Goal: Task Accomplishment & Management: Manage account settings

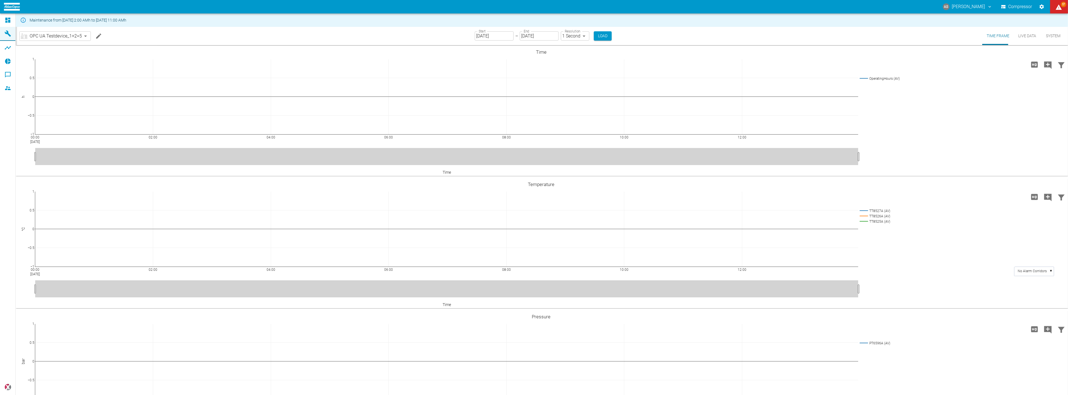
click at [73, 33] on body "AS [PERSON_NAME] Compressor 57 Dashboard Machines Analyses Reports Comments Mem…" at bounding box center [534, 197] width 1068 height 395
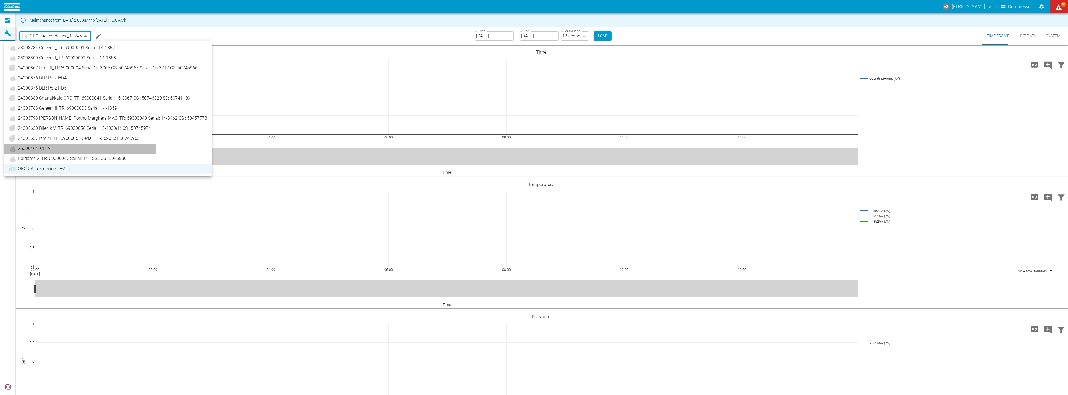
click at [50, 148] on link "25000464_CEFA" at bounding box center [108, 148] width 198 height 7
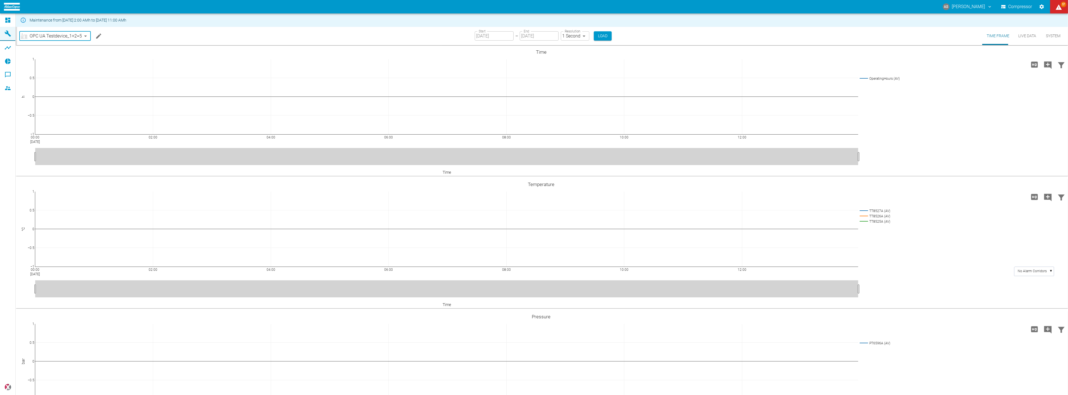
type input "44466a85-c59a-4c11-a2e3-eeff928b5c1e"
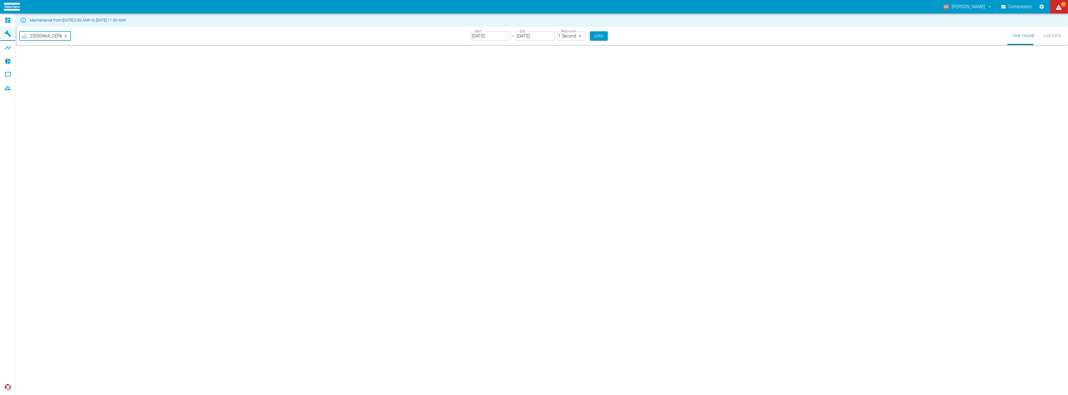
type input "[DATE]"
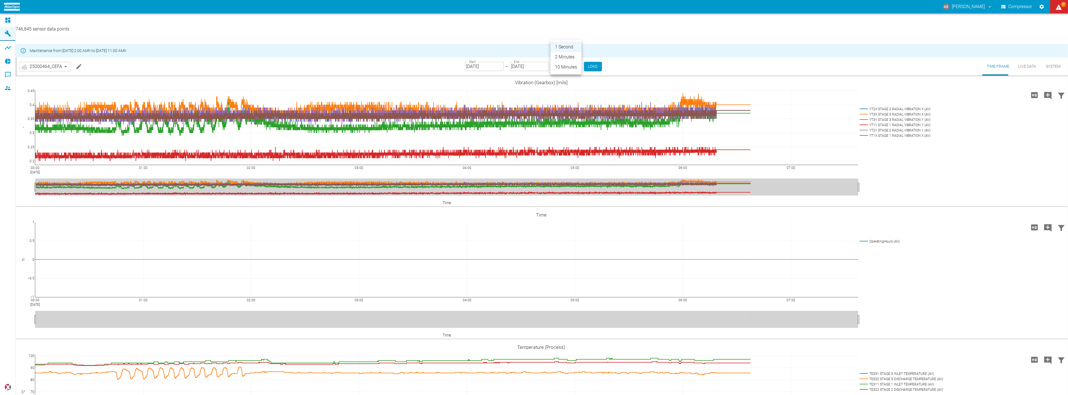
click at [557, 35] on body "AS [PERSON_NAME] Compressor 57 Dashboard Machines Analyses Reports Comments Mem…" at bounding box center [534, 197] width 1068 height 395
click at [564, 52] on li "2 Minutes" at bounding box center [565, 57] width 31 height 10
click at [564, 52] on li "2 Minutes" at bounding box center [565, 50] width 23 height 6
click at [563, 52] on li "2 Minutes" at bounding box center [565, 50] width 23 height 6
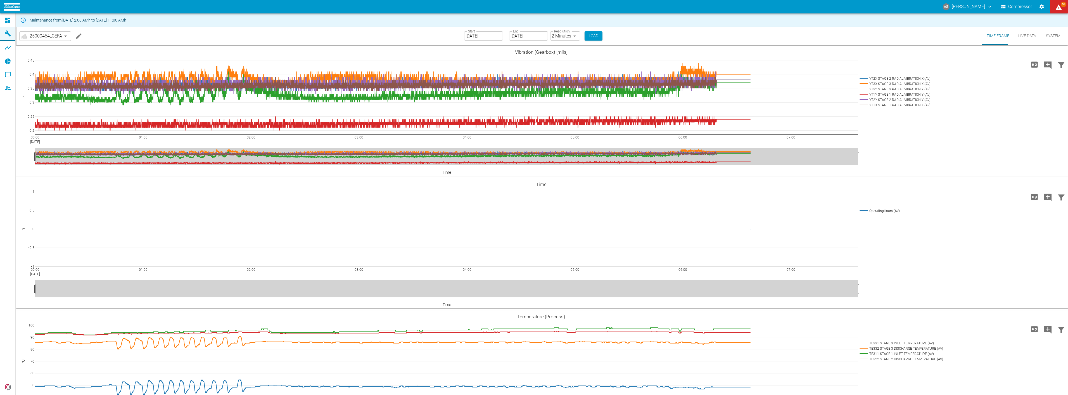
type input "2min"
click at [476, 34] on input "[DATE]" at bounding box center [483, 35] width 39 height 9
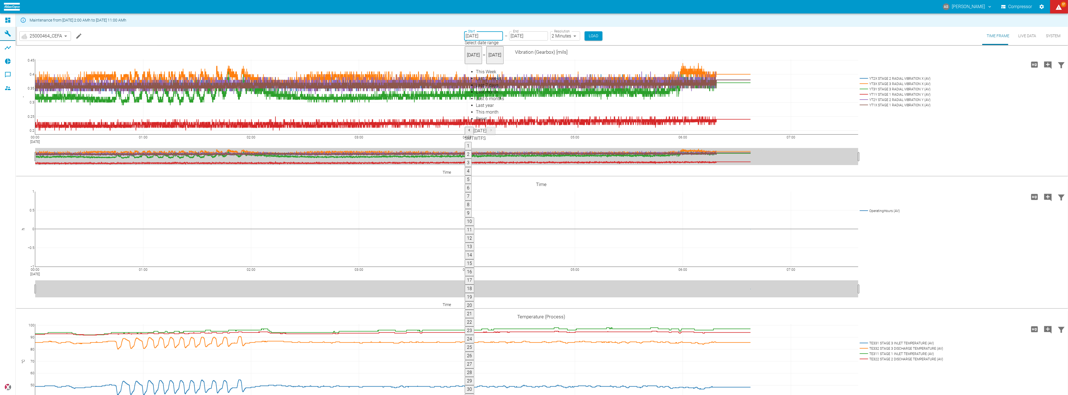
type input "08/01/2025"
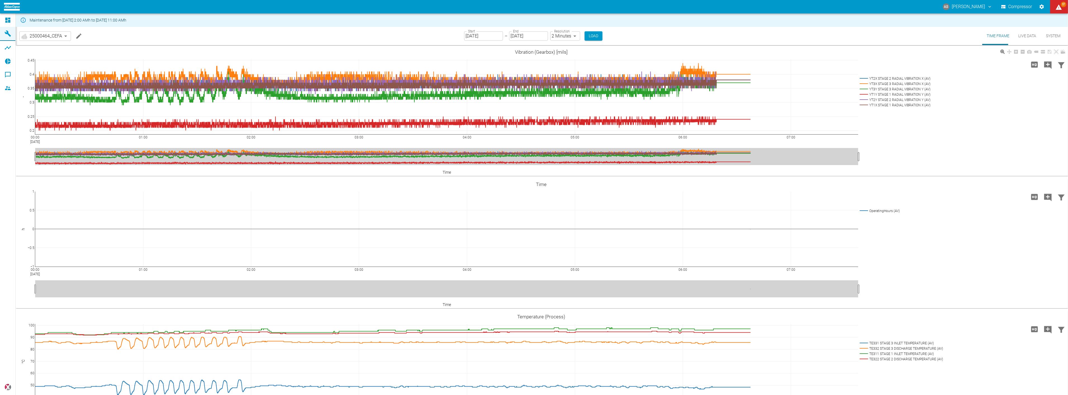
drag, startPoint x: 586, startPoint y: 37, endPoint x: 588, endPoint y: 135, distance: 98.7
click at [586, 37] on button "Load" at bounding box center [594, 35] width 18 height 9
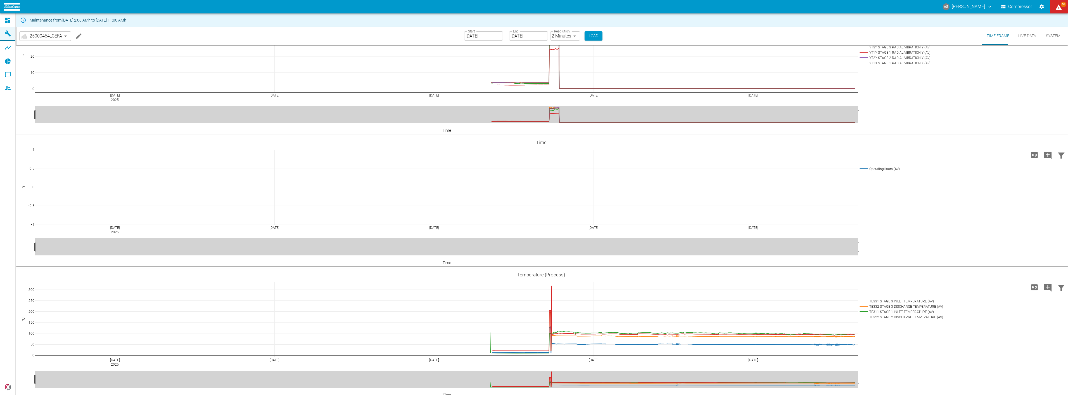
scroll to position [31, 0]
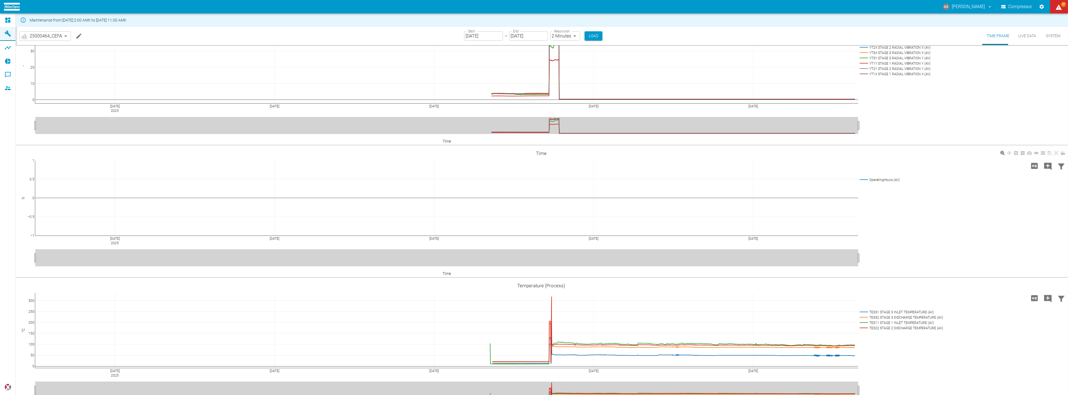
click at [916, 186] on div "Aug 2 2025 Aug 4 Aug 6 Aug 8 Aug 10 −1 −0.5 0 0.5 1 OperatingHours (AV) Time h …" at bounding box center [541, 212] width 1051 height 126
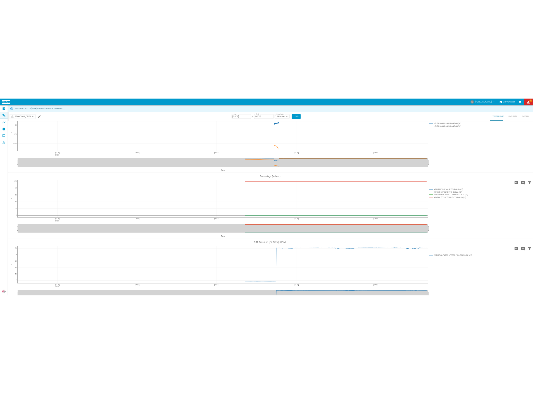
scroll to position [1428, 0]
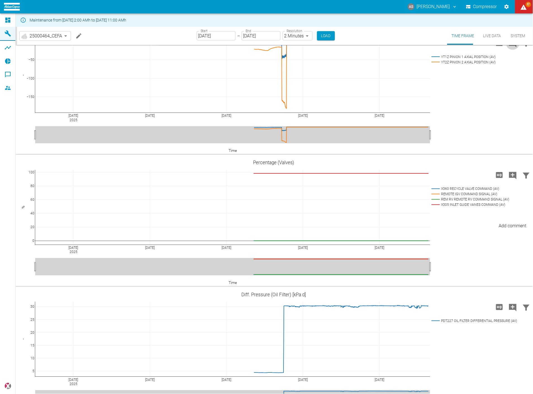
click at [512, 48] on icon "Add comment" at bounding box center [513, 43] width 9 height 9
click at [487, 47] on button "Next" at bounding box center [486, 43] width 13 height 8
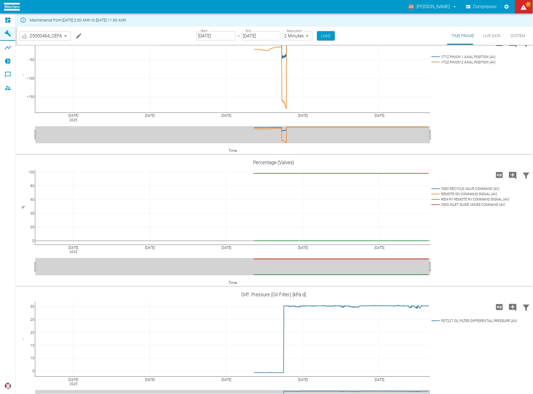
drag, startPoint x: 226, startPoint y: 193, endPoint x: 324, endPoint y: 205, distance: 98.9
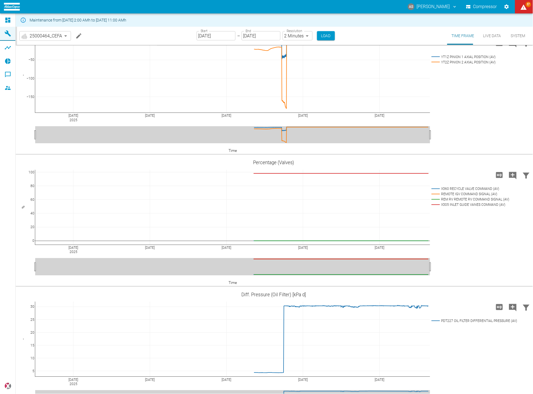
type textarea "Both values do not make sense ! axial position adjusted correctly? why imperial…"
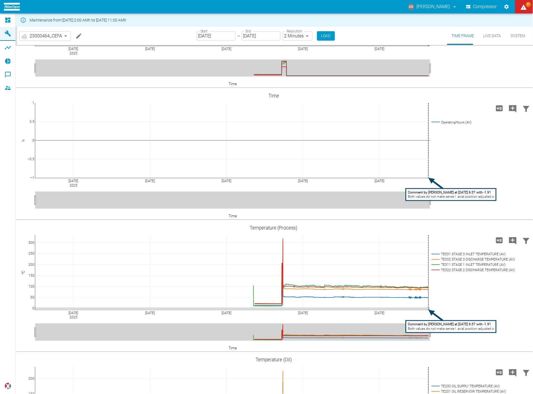
scroll to position [0, 0]
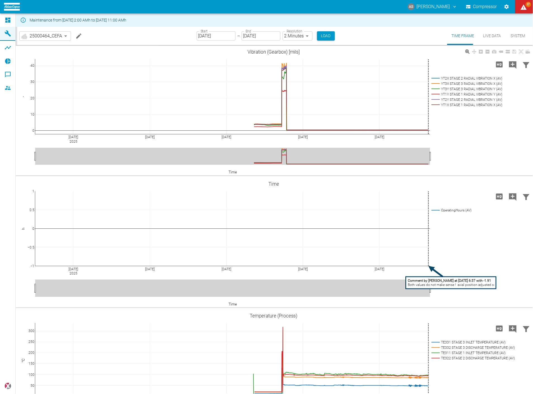
drag, startPoint x: 398, startPoint y: 86, endPoint x: 426, endPoint y: 141, distance: 61.7
click at [426, 141] on div "Aug 2 2025 Aug 4 Aug 6 Aug 8 Aug 10 0 10 20 30 40 YT2X STAGE 2 RADIAL VIBRATION…" at bounding box center [274, 111] width 516 height 126
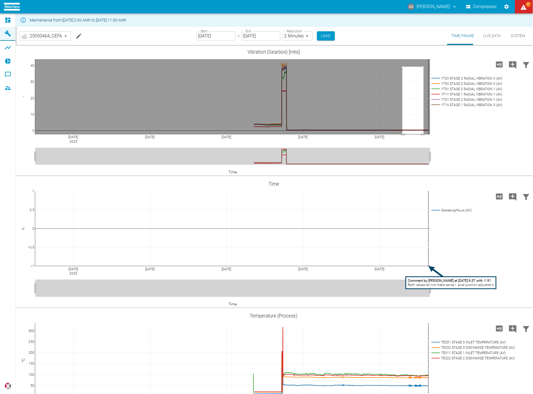
drag, startPoint x: 403, startPoint y: 67, endPoint x: 424, endPoint y: 153, distance: 88.9
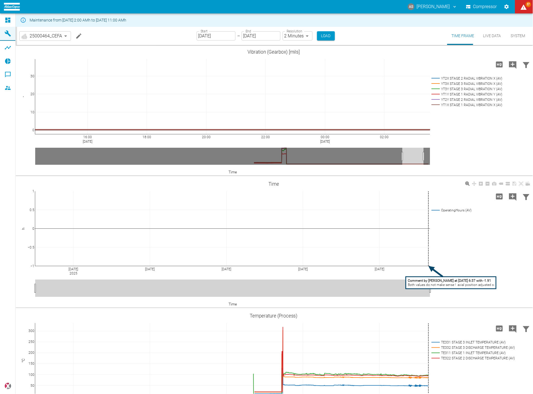
click at [460, 237] on div "Aug 2 2025 Aug 4 Aug 6 Aug 8 Aug 10 −1 −0.5 0 0.5 1 OperatingHours (AV) Time h …" at bounding box center [274, 243] width 516 height 126
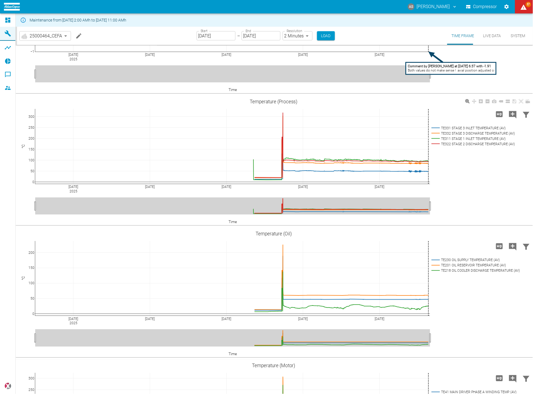
scroll to position [217, 0]
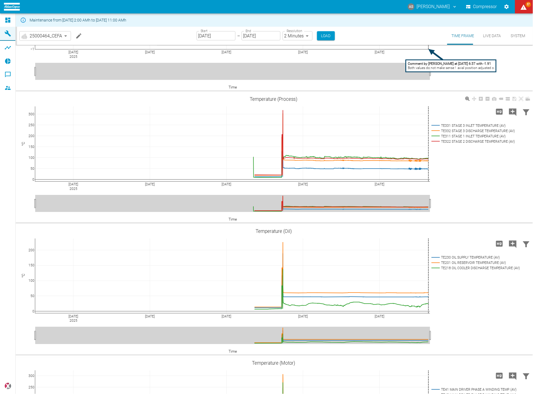
click at [472, 160] on div "Aug 2 2025 Aug 4 Aug 6 Aug 8 Aug 10 0 50 100 150 200 250 300 TE331 STAGE 3 INLE…" at bounding box center [274, 158] width 516 height 126
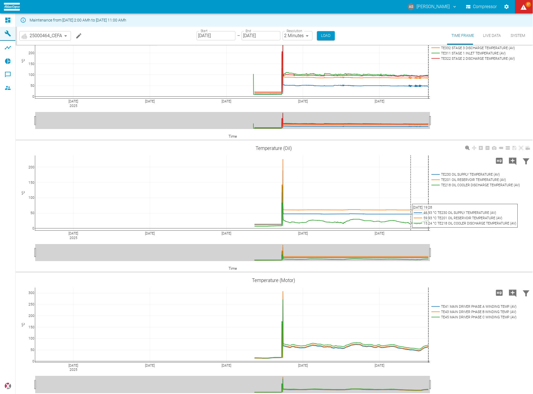
scroll to position [310, 0]
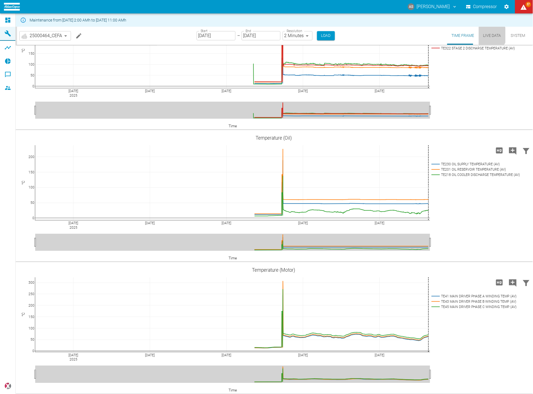
click at [491, 35] on button "Live Data" at bounding box center [492, 36] width 27 height 18
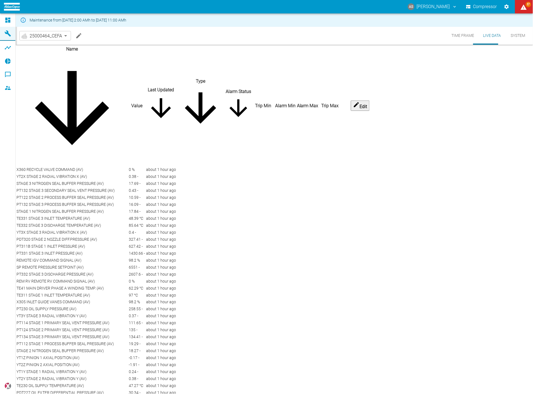
click at [224, 85] on icon "sort-type" at bounding box center [200, 108] width 47 height 47
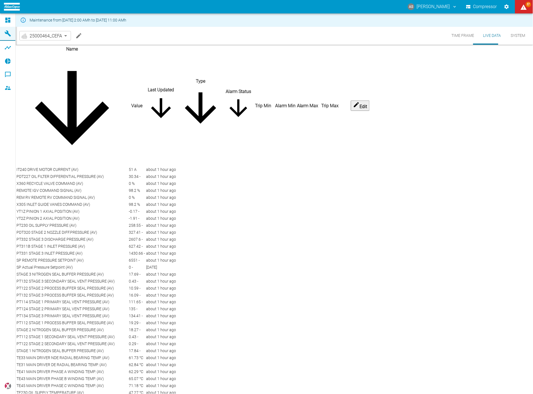
click at [176, 181] on div "about 1 hour ago" at bounding box center [161, 184] width 30 height 6
click at [274, 236] on td at bounding box center [264, 239] width 22 height 6
click at [252, 229] on td at bounding box center [238, 232] width 27 height 6
drag, startPoint x: 132, startPoint y: 167, endPoint x: 143, endPoint y: 168, distance: 11.2
click at [143, 209] on div "-0.17 -" at bounding box center [137, 212] width 16 height 6
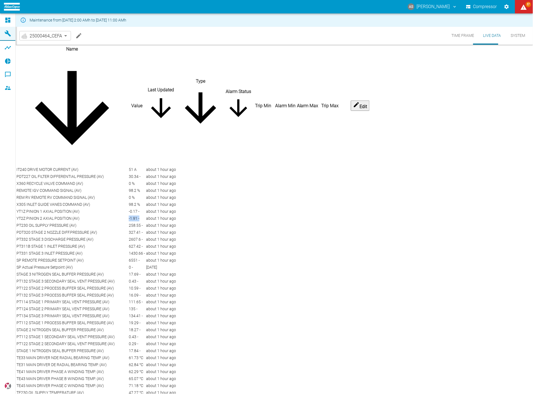
drag, startPoint x: 132, startPoint y: 183, endPoint x: 144, endPoint y: 183, distance: 12.0
click at [144, 216] on div "-1.91 -" at bounding box center [137, 219] width 16 height 6
click at [252, 222] on td at bounding box center [238, 225] width 27 height 6
click at [91, 222] on td "PT230 OIL SUPPLY PRESSURE (AV)" at bounding box center [72, 225] width 112 height 6
click at [470, 35] on button "Time Frame" at bounding box center [463, 36] width 32 height 18
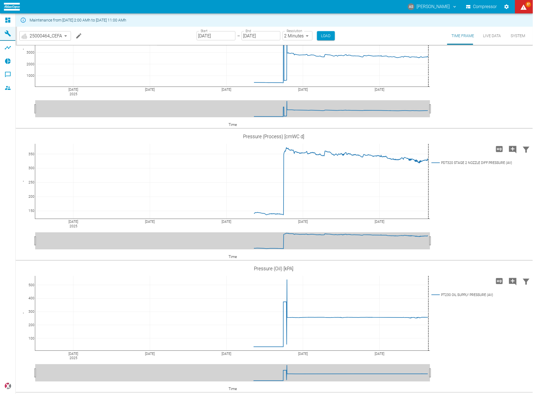
scroll to position [869, 0]
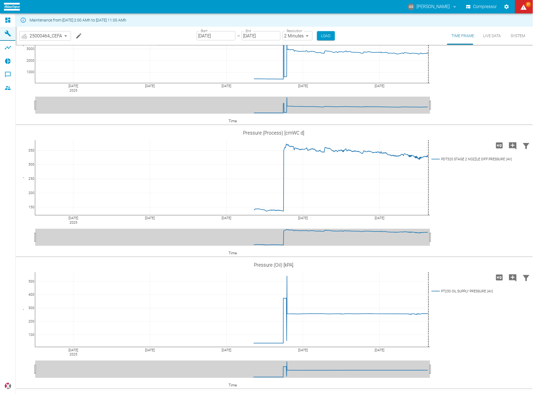
click at [75, 34] on icon "Edit machine" at bounding box center [78, 36] width 7 height 7
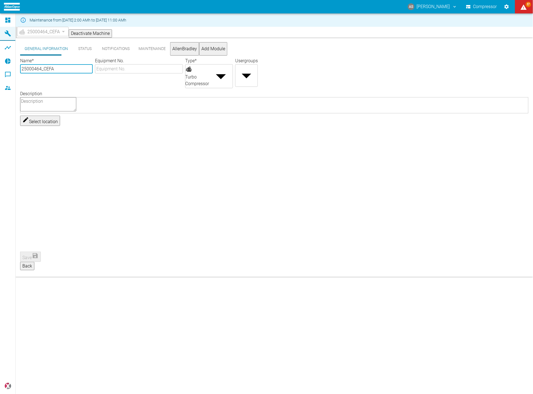
scroll to position [0, 0]
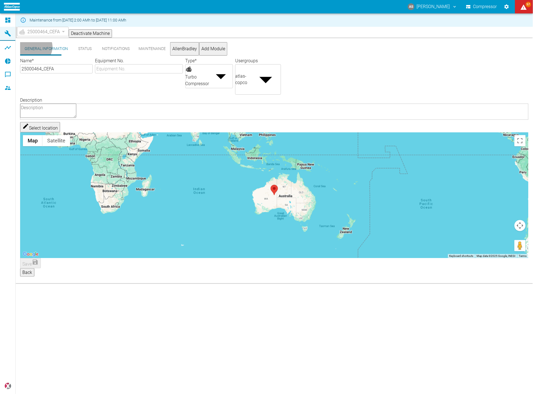
click at [170, 49] on button "AllenBradley" at bounding box center [184, 48] width 29 height 13
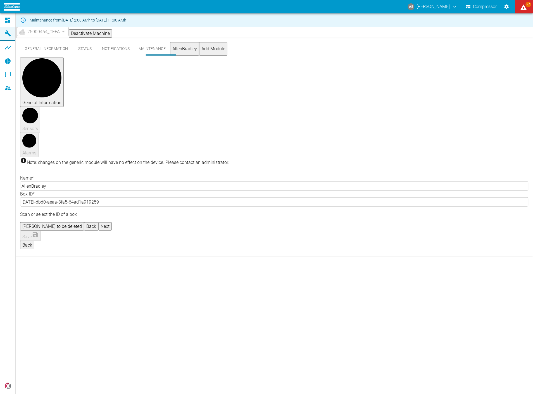
click at [112, 222] on button "Next" at bounding box center [104, 226] width 13 height 8
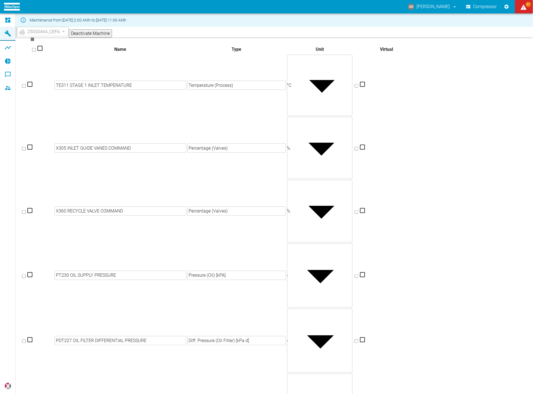
scroll to position [155, 0]
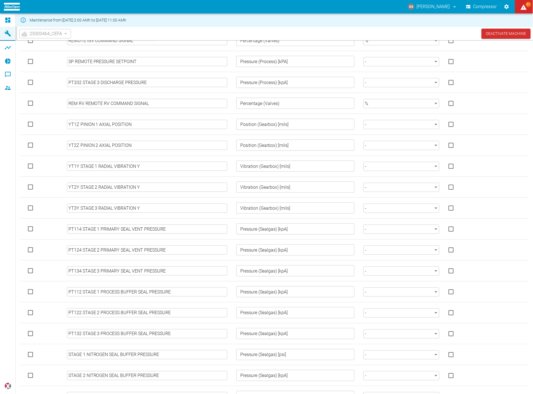
scroll to position [317, 0]
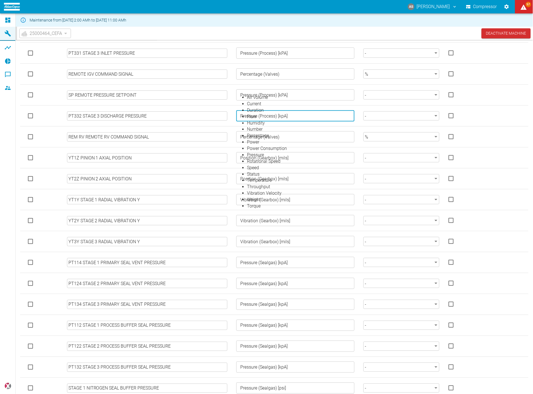
click at [240, 112] on input "Pressure (Process) [kpA]" at bounding box center [295, 116] width 114 height 8
click at [254, 112] on input "Pressure (Process) [kpA]" at bounding box center [295, 116] width 114 height 8
click at [268, 112] on input "Pressure (Process) [kpA]" at bounding box center [295, 116] width 114 height 8
click at [279, 110] on div "Pressure (Process)[kpA] ​" at bounding box center [295, 115] width 118 height 11
type input "Pressure (Process) [kpA]"
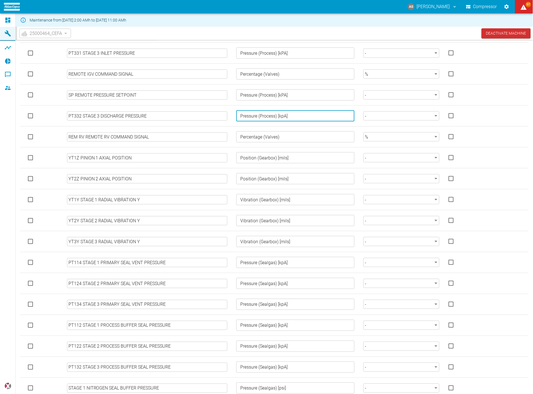
click at [280, 112] on input "Pressure (Process) [kpA]" at bounding box center [295, 116] width 114 height 8
click at [282, 110] on div "Pressure (Process) [kpA] ​" at bounding box center [295, 115] width 118 height 11
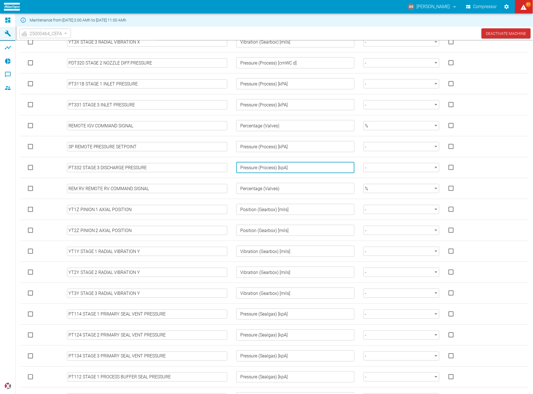
scroll to position [255, 0]
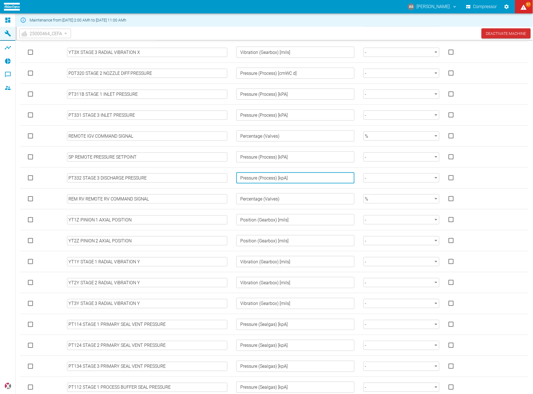
click at [290, 111] on input "Pressure (Process) [kPA]" at bounding box center [295, 115] width 114 height 8
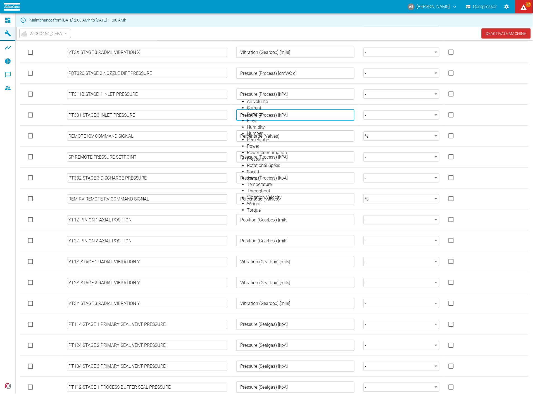
click at [241, 111] on input "Pressure (Process) [kPA]" at bounding box center [295, 115] width 114 height 8
click at [239, 111] on input "Pressure (Process) [kPA]" at bounding box center [295, 115] width 114 height 8
click at [322, 105] on td "Pressure (Process) [kPA] ​ Air volume Current Duration Flow Humidity Number Per…" at bounding box center [295, 115] width 127 height 21
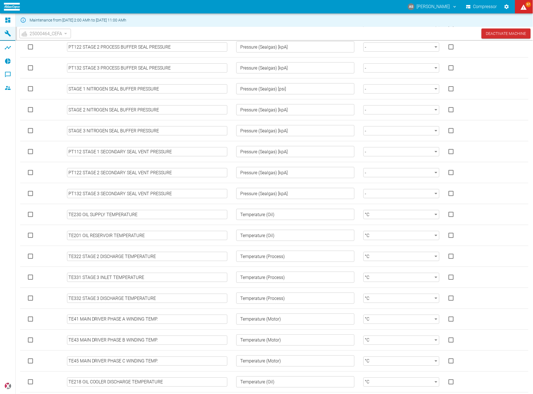
scroll to position [628, 0]
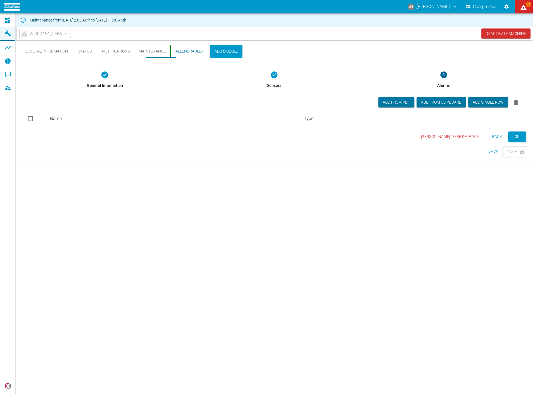
scroll to position [0, 0]
click at [519, 132] on button "OK" at bounding box center [518, 137] width 18 height 10
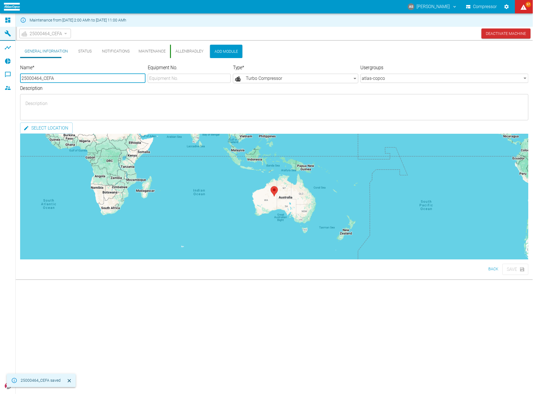
click at [39, 35] on span "25000464_CEFA" at bounding box center [46, 33] width 32 height 6
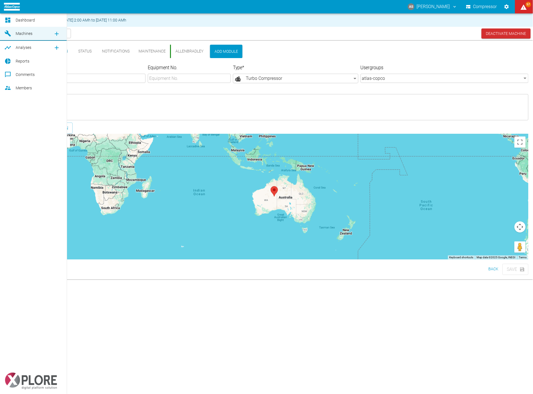
click at [9, 19] on icon at bounding box center [7, 20] width 5 height 5
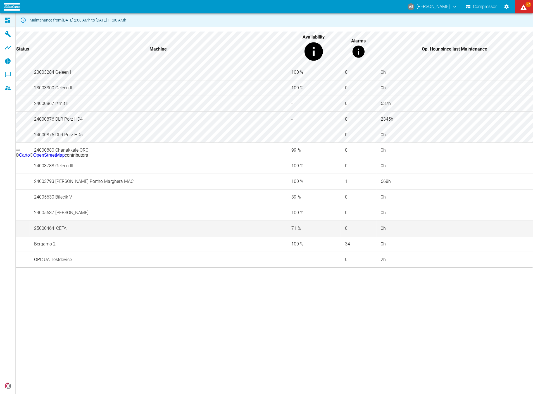
click at [80, 236] on td "25000464_CEFA" at bounding box center [158, 229] width 257 height 16
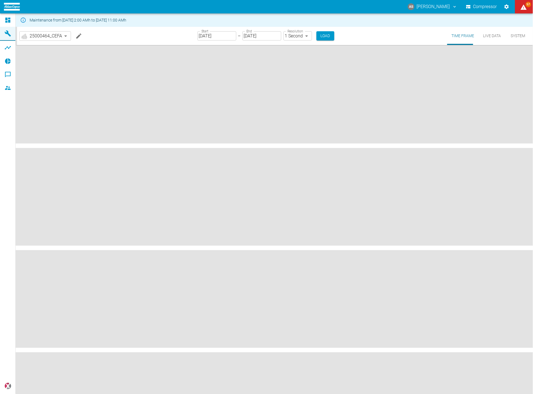
click at [493, 37] on button "Live Data" at bounding box center [492, 36] width 27 height 18
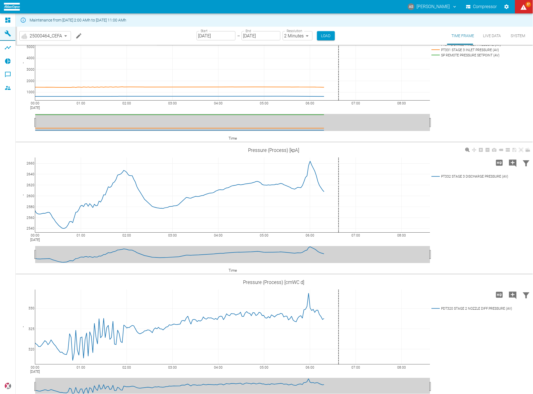
scroll to position [900, 0]
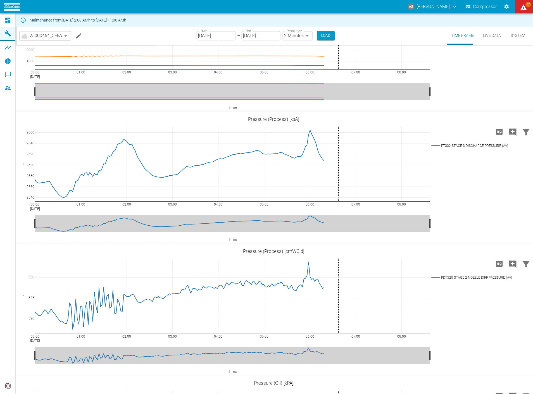
click at [73, 33] on button "Edit machine" at bounding box center [78, 35] width 11 height 11
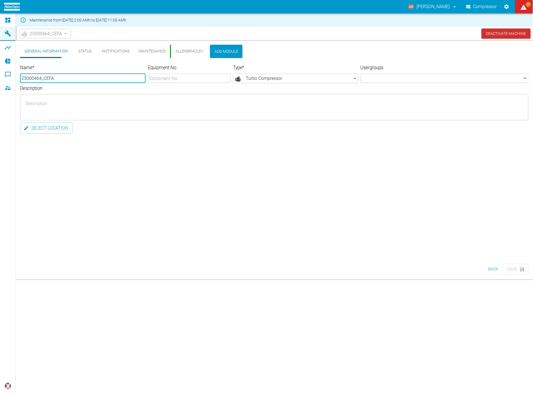
scroll to position [0, 0]
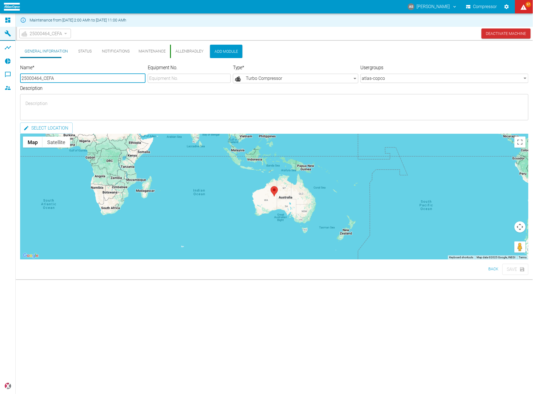
click at [170, 48] on button "AllenBradley" at bounding box center [189, 51] width 38 height 13
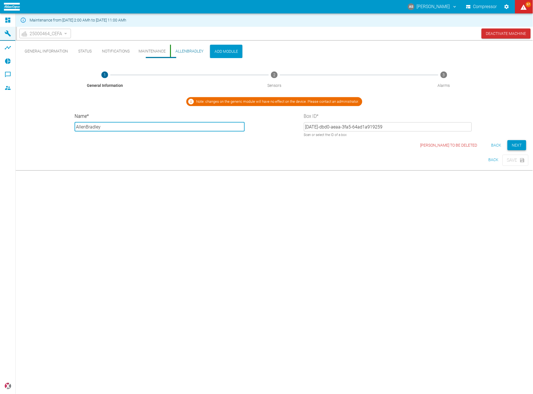
click at [513, 140] on button "Next" at bounding box center [517, 145] width 19 height 10
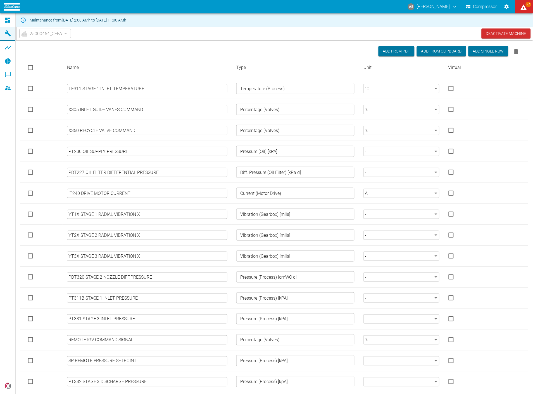
scroll to position [62, 0]
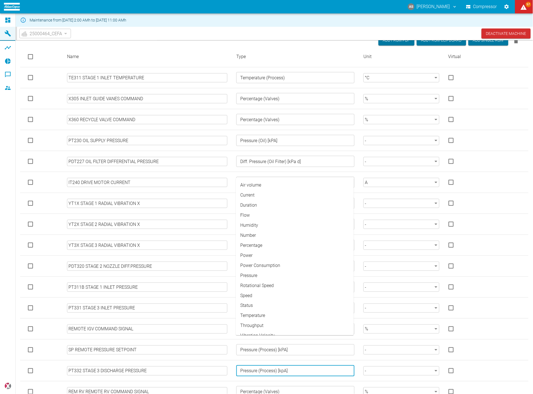
click at [272, 367] on input "Pressure (Process) [kpA]" at bounding box center [295, 371] width 114 height 8
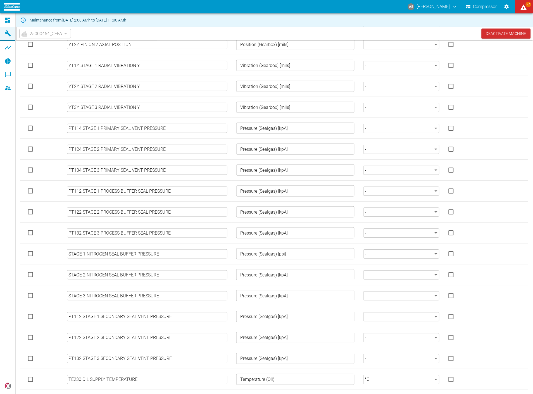
scroll to position [628, 0]
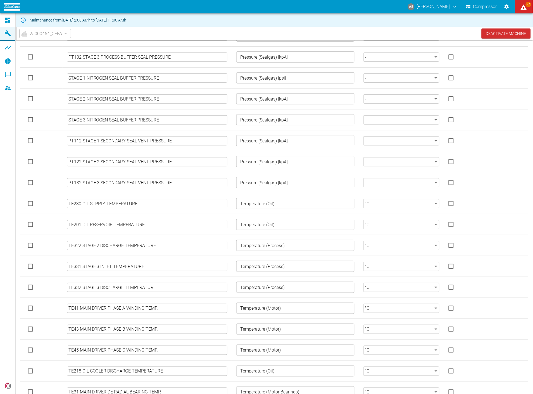
type input "Pressure (Process) [kPA]"
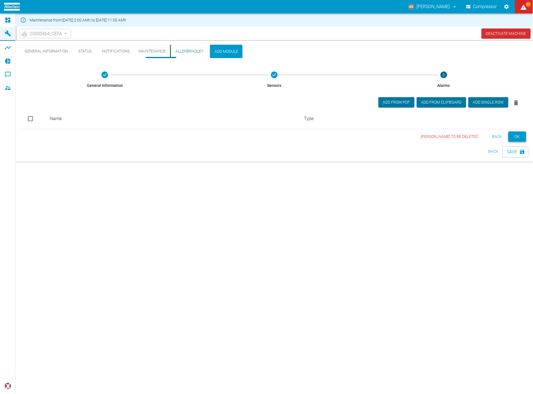
scroll to position [0, 0]
click at [518, 146] on button "Save" at bounding box center [516, 151] width 26 height 11
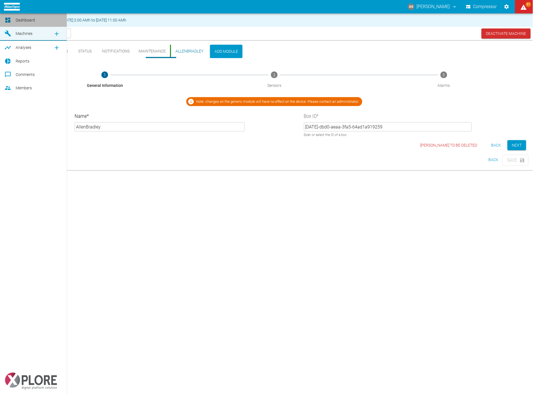
click at [8, 20] on icon at bounding box center [7, 20] width 7 height 7
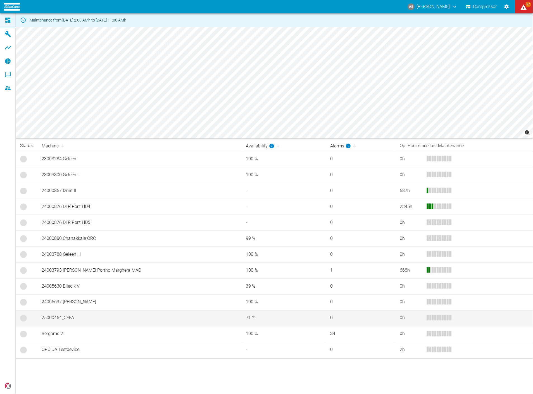
click at [74, 320] on td "25000464_CEFA" at bounding box center [139, 318] width 205 height 16
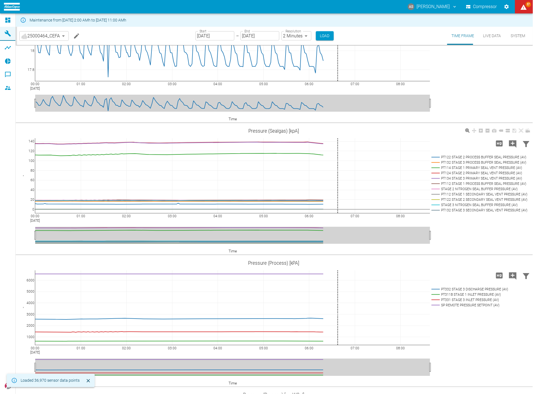
scroll to position [807, 0]
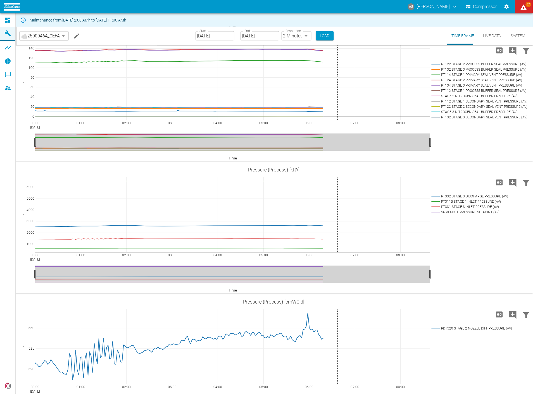
click at [491, 35] on button "Live Data" at bounding box center [492, 36] width 27 height 18
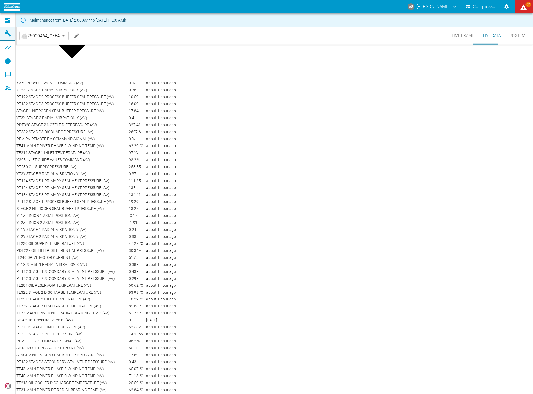
scroll to position [11, 0]
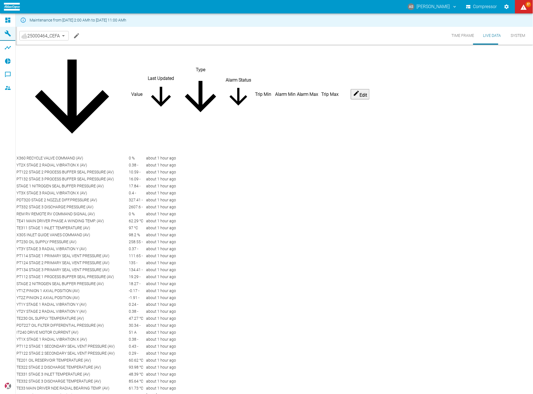
click at [143, 204] on div "2607.6 -" at bounding box center [137, 207] width 16 height 6
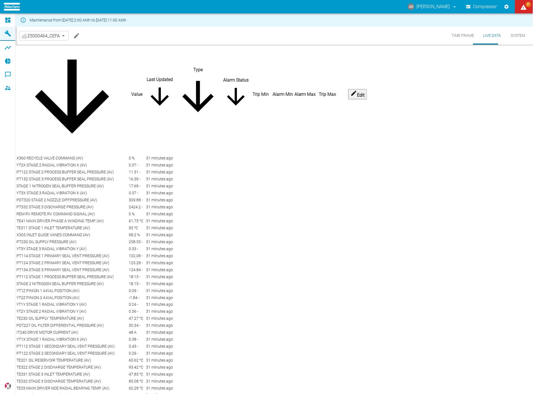
click at [272, 245] on td at bounding box center [261, 242] width 22 height 6
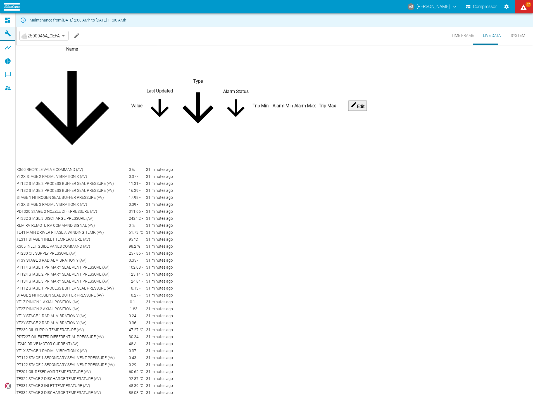
scroll to position [0, 0]
click at [222, 53] on th "Type" at bounding box center [198, 106] width 48 height 120
click at [222, 55] on th "Type" at bounding box center [198, 106] width 48 height 120
click at [174, 57] on th "Last Updated" at bounding box center [160, 106] width 28 height 120
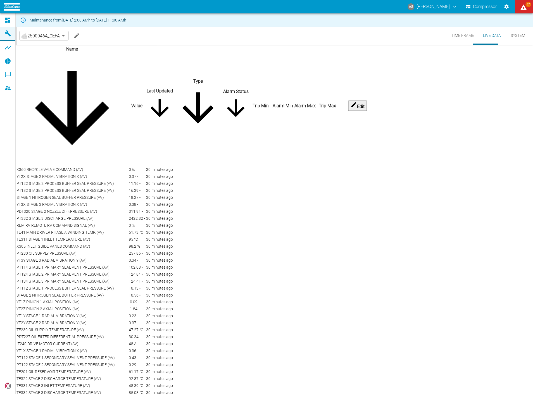
click at [222, 54] on th "Type" at bounding box center [198, 106] width 48 height 120
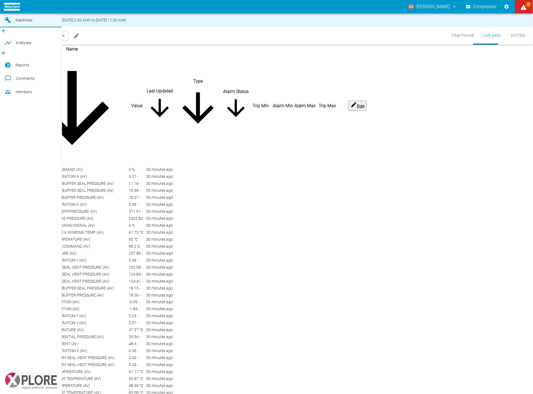
click at [12, 10] on div at bounding box center [8, 6] width 8 height 7
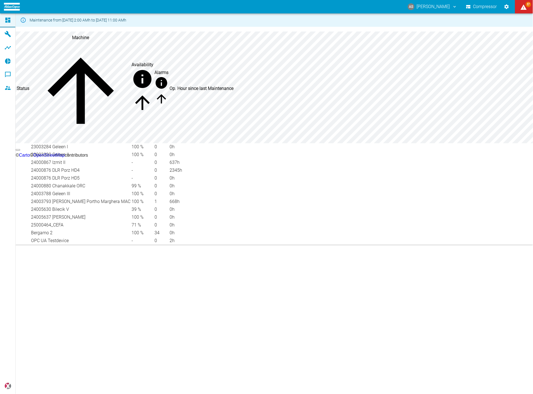
click at [73, 229] on td "25000464_CEFA" at bounding box center [81, 225] width 100 height 7
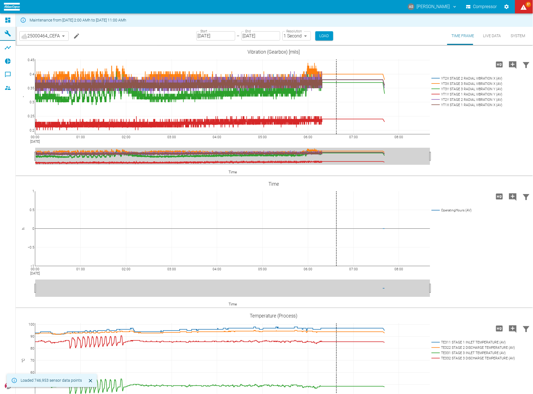
click at [497, 35] on button "Live Data" at bounding box center [492, 36] width 27 height 18
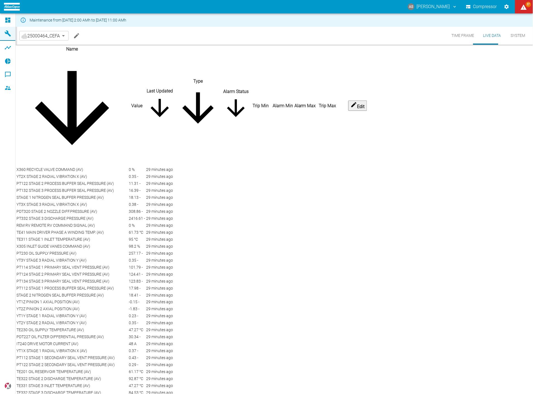
click at [222, 55] on th "Type" at bounding box center [198, 106] width 48 height 120
click at [222, 85] on icon "sort-type" at bounding box center [198, 108] width 47 height 47
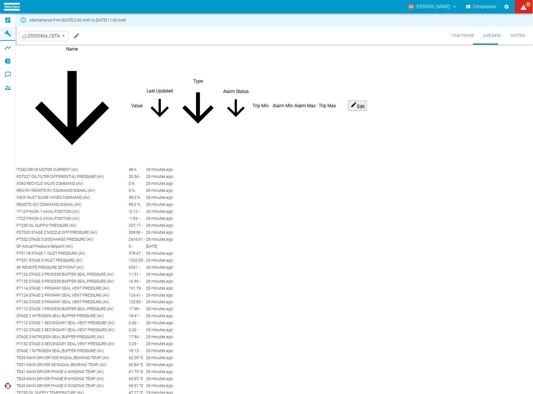
click at [138, 271] on td "6551 -" at bounding box center [137, 267] width 17 height 6
click at [392, 32] on div "25000464_CEFA 44466a85-c59a-4c11-a2e3-eeff928b5c1e ​ Time Frame Live Data System" at bounding box center [275, 36] width 516 height 18
click at [124, 264] on td "SP REMOTE PRESSURE SETPOINT (AV)" at bounding box center [72, 267] width 112 height 6
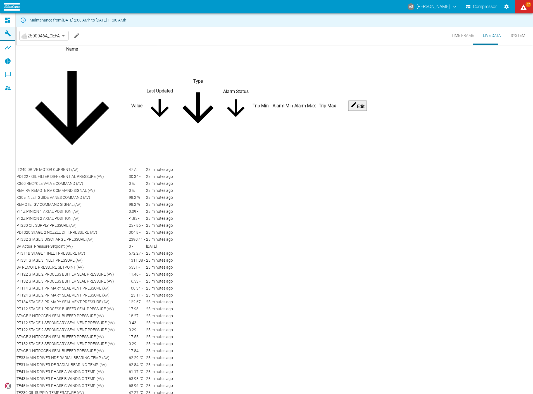
scroll to position [62, 0]
click at [78, 271] on td "PT122 STAGE 2 PROCESS BUFFER SEAL PRESSURE (AV)" at bounding box center [72, 274] width 112 height 6
click at [76, 271] on td "PT122 STAGE 2 PROCESS BUFFER SEAL PRESSURE (AV)" at bounding box center [72, 274] width 112 height 6
click at [272, 271] on td at bounding box center [261, 274] width 22 height 6
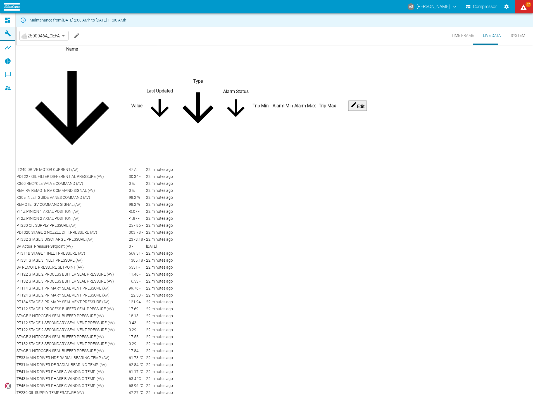
scroll to position [124, 0]
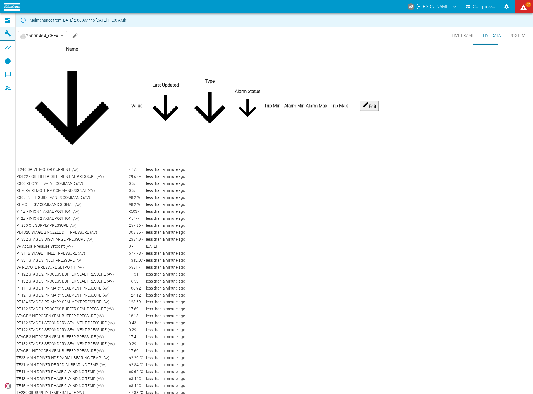
click at [305, 309] on div at bounding box center [294, 309] width 21 height 1
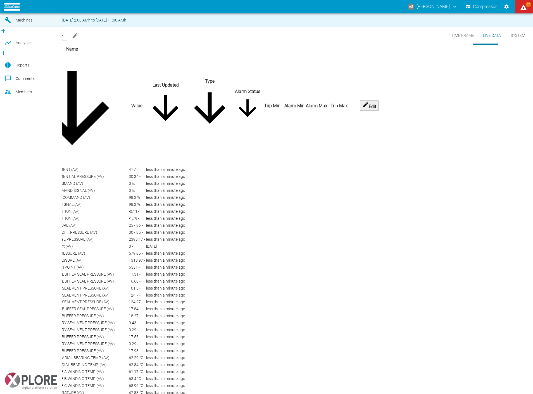
click at [9, 10] on icon at bounding box center [7, 6] width 7 height 7
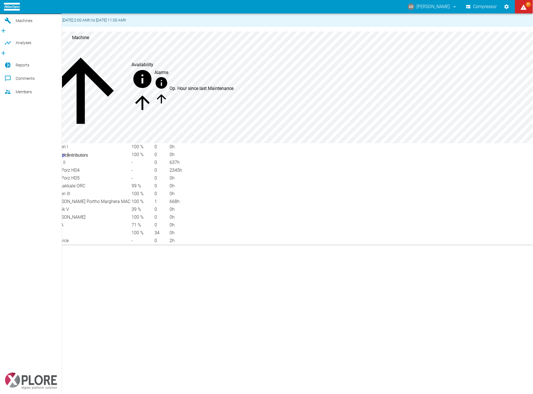
click at [9, 24] on icon at bounding box center [7, 20] width 7 height 7
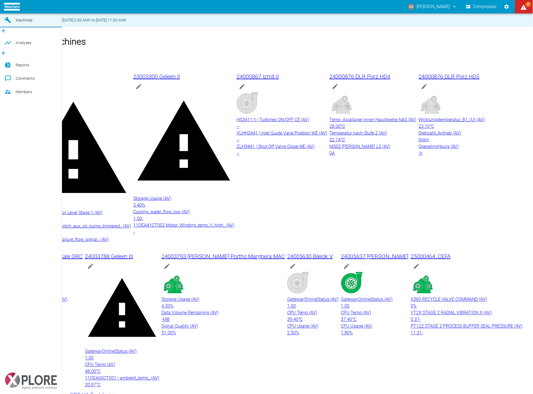
click at [18, 9] on span "Dashboard" at bounding box center [25, 6] width 19 height 4
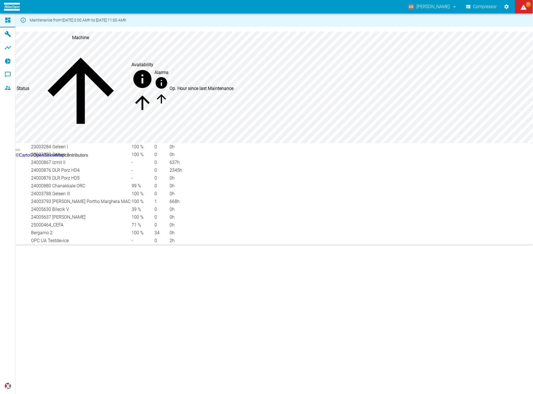
click at [73, 151] on td "23003284 Geleen I" at bounding box center [81, 146] width 100 height 7
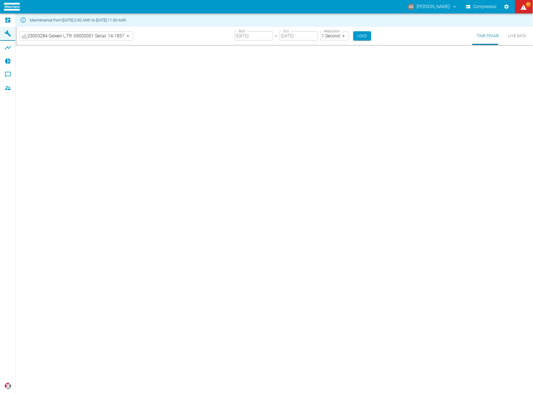
type input "2min"
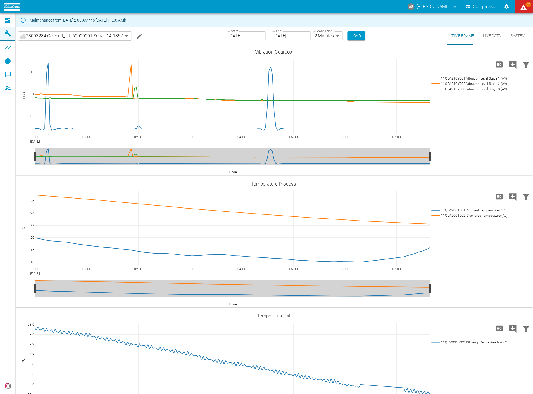
click at [77, 37] on body "AS Andreas Schmitt Compressor 57 Dashboard Machines Analyses Reports Comments M…" at bounding box center [266, 197] width 533 height 394
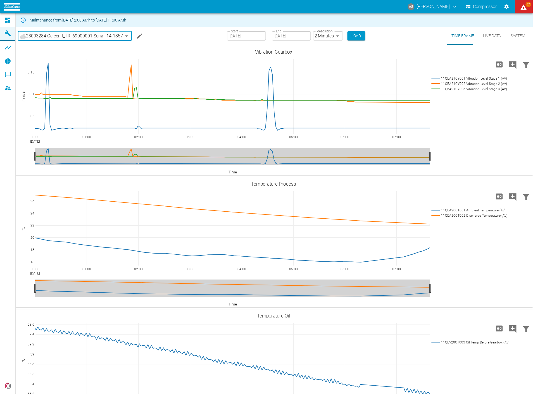
type input "44466a85-c59a-4c11-a2e3-eeff928b5c1e"
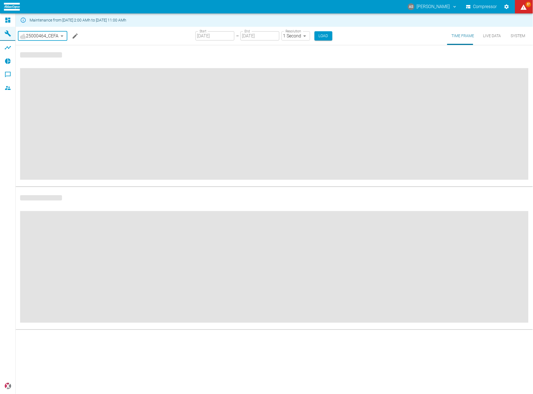
type input "1sec"
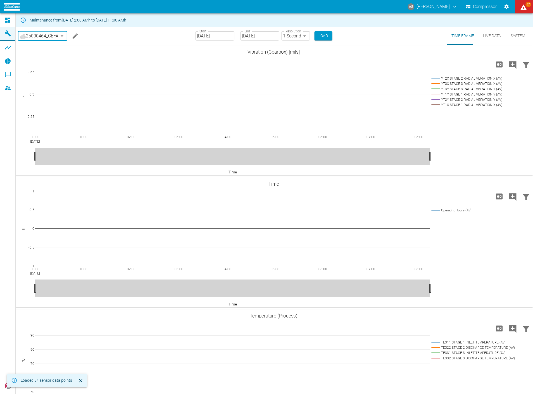
click at [73, 35] on icon "Edit machine" at bounding box center [75, 35] width 5 height 5
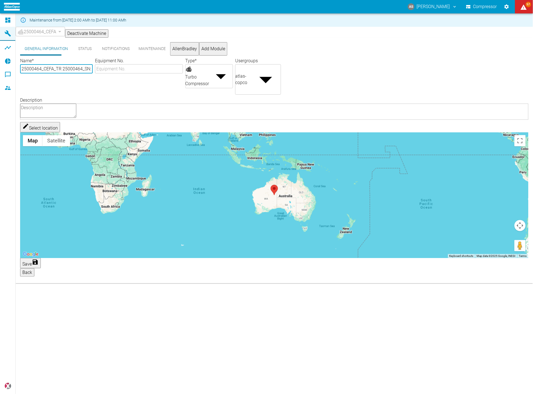
paste input "40001340"
type input "25000464_CEFA_TR 25000464_SN:40001340"
click at [183, 73] on input "Equipment No." at bounding box center [139, 68] width 88 height 9
click at [93, 73] on input "25000464_CEFA_TR 25000464_SN:40001340" at bounding box center [56, 68] width 73 height 9
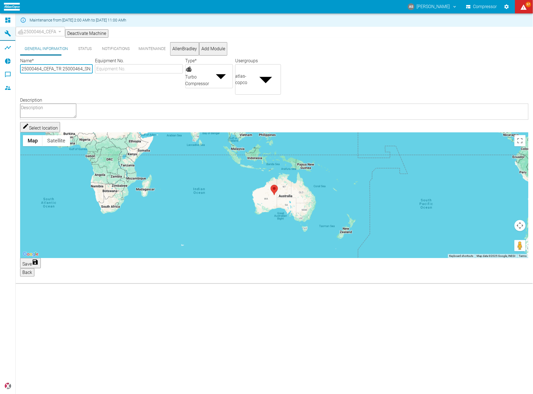
drag, startPoint x: 121, startPoint y: 80, endPoint x: 45, endPoint y: 78, distance: 76.0
click at [45, 73] on input "25000464_CEFA_TR 25000464_SN:40001340" at bounding box center [56, 68] width 73 height 9
click at [156, 73] on input "Equipment No." at bounding box center [139, 68] width 88 height 9
paste input "_TR 25000464_SN:40001340"
click at [174, 73] on input "_TR 25000464_SN:40001340" at bounding box center [139, 68] width 88 height 9
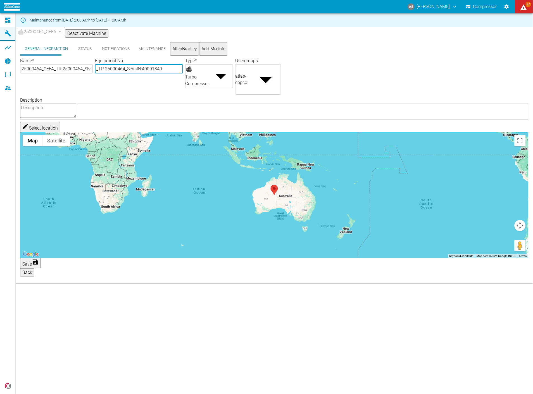
click at [183, 73] on input "_TR 25000464_SerialN:40001340" at bounding box center [139, 68] width 88 height 9
click at [180, 73] on input "_TR 25000464_SerialN:40001340" at bounding box center [139, 68] width 88 height 9
click at [183, 73] on input "_TR 25000464_Serial:40001340" at bounding box center [139, 68] width 88 height 9
type input "_TR 25000464_Serial:40001340"
click at [93, 73] on input "25000464_CEFA_TR 25000464_SN:40001340" at bounding box center [56, 68] width 73 height 9
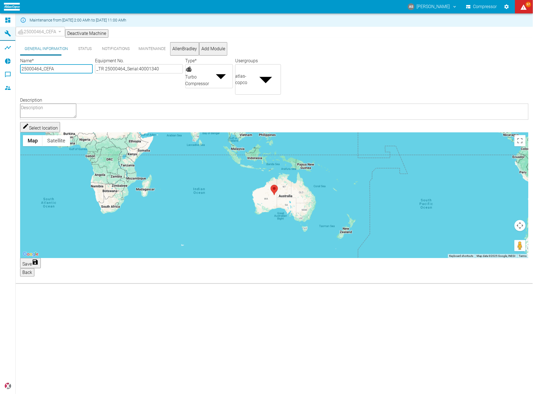
type input "25000464_CEFA"
click at [42, 98] on label "Description" at bounding box center [31, 100] width 22 height 5
click at [76, 104] on textarea "Description" at bounding box center [48, 111] width 56 height 14
click at [183, 73] on input "_TR 25000464_Serial:40001340" at bounding box center [139, 68] width 88 height 9
click at [93, 73] on input "25000464_CEFA" at bounding box center [56, 68] width 73 height 9
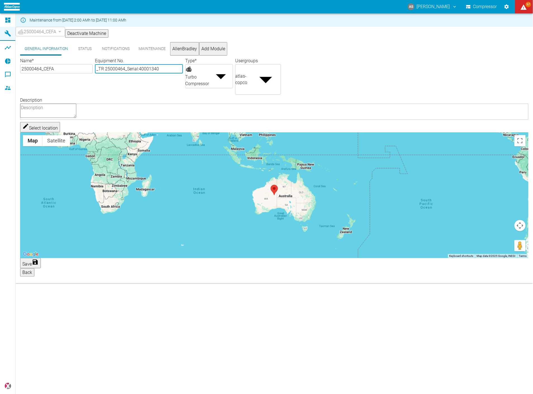
click at [183, 73] on input "_TR 25000464_Serial:40001340" at bounding box center [139, 68] width 88 height 9
type input "_TR 25000464_Serial:40001340"
drag, startPoint x: 108, startPoint y: 67, endPoint x: 105, endPoint y: 66, distance: 3.5
click at [34, 63] on label "Name *" at bounding box center [27, 60] width 14 height 5
click at [93, 68] on input "25000464_CEFA" at bounding box center [56, 68] width 73 height 9
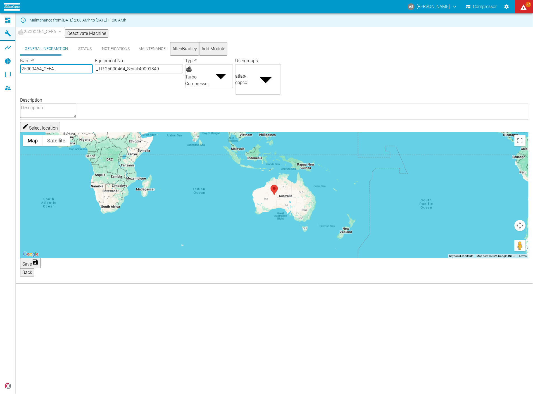
click at [76, 51] on button "Status" at bounding box center [84, 48] width 25 height 13
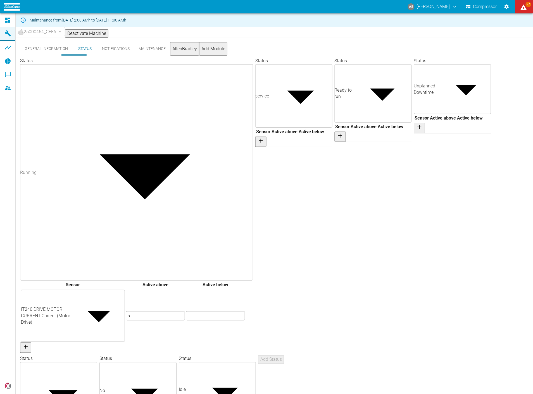
click at [170, 51] on button "AllenBradley" at bounding box center [184, 48] width 29 height 13
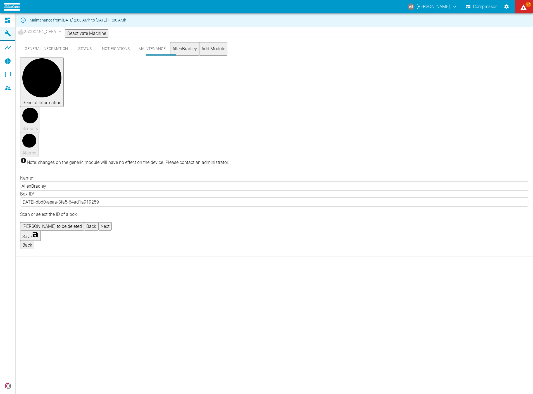
click at [41, 231] on button "Save" at bounding box center [30, 236] width 21 height 10
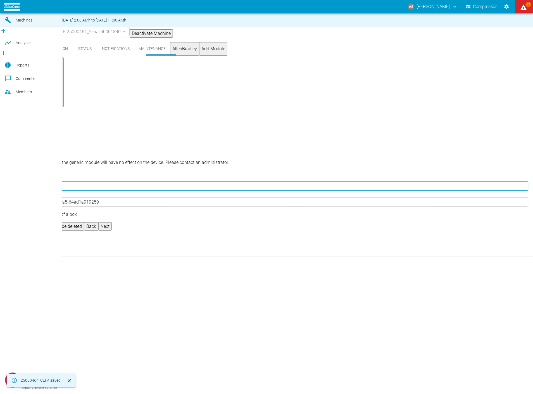
click at [2, 13] on link "Dashboard" at bounding box center [31, 6] width 62 height 13
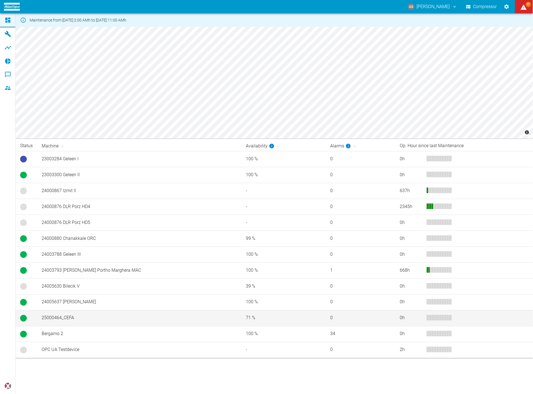
click at [102, 320] on td "25000464_CEFA" at bounding box center [139, 318] width 205 height 16
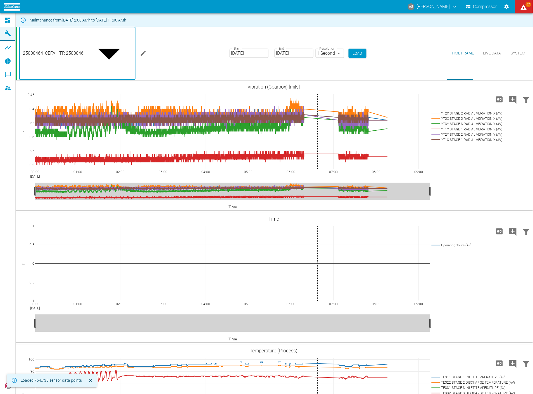
click at [106, 35] on body "AS [PERSON_NAME] Compressor 57 Dashboard Machines Analyses Reports Comments Mem…" at bounding box center [266, 197] width 533 height 394
click at [118, 394] on div at bounding box center [266, 399] width 533 height 0
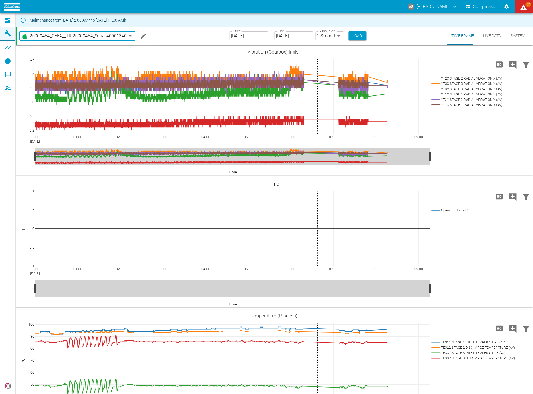
click at [141, 35] on icon "Edit machine" at bounding box center [143, 35] width 5 height 5
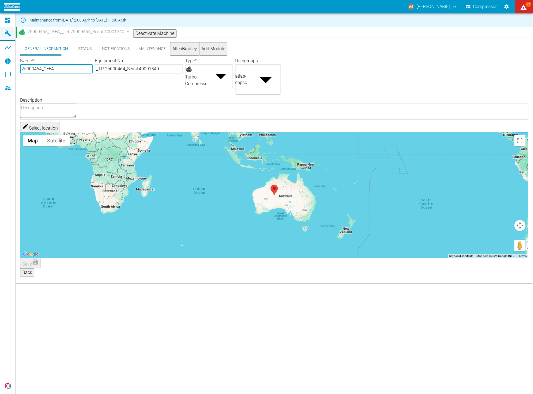
click at [151, 73] on input "_TR 25000464_Serial:40001340" at bounding box center [139, 68] width 88 height 9
click at [170, 73] on input "TR 25000464_Serial:40001340" at bounding box center [139, 68] width 88 height 9
click at [179, 73] on input "TR 25000464 Serial:40001340" at bounding box center [139, 68] width 88 height 9
type input "TR 25000464 Serial: 40001340"
click at [41, 269] on button "Save" at bounding box center [30, 263] width 21 height 10
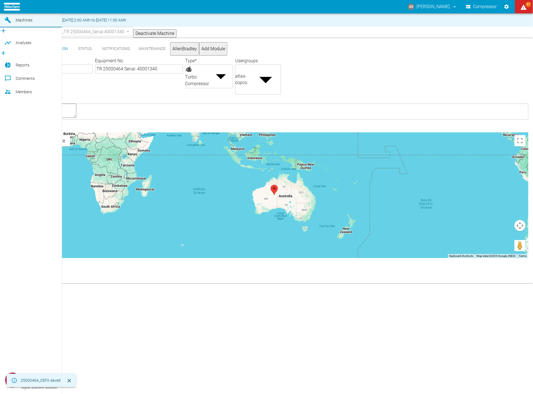
click at [8, 9] on icon at bounding box center [7, 6] width 5 height 5
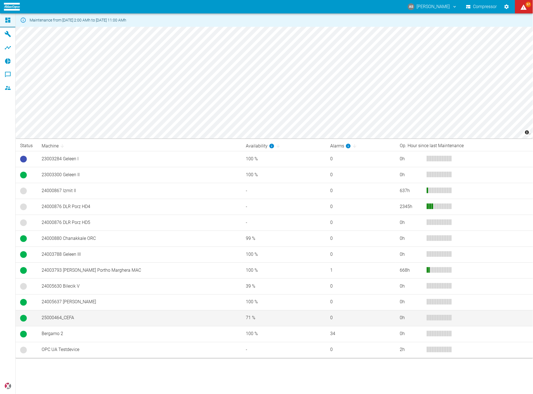
click at [74, 317] on td "25000464_CEFA" at bounding box center [139, 318] width 205 height 16
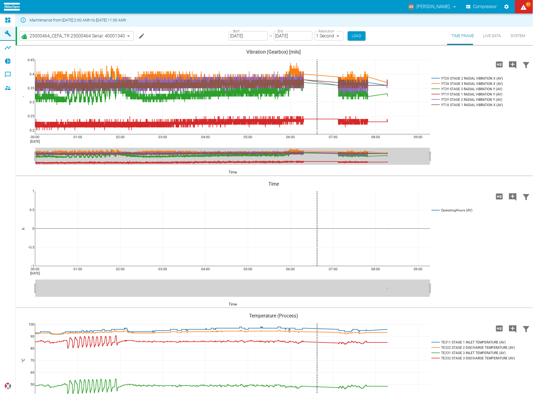
click at [138, 35] on icon "Edit machine" at bounding box center [141, 36] width 7 height 7
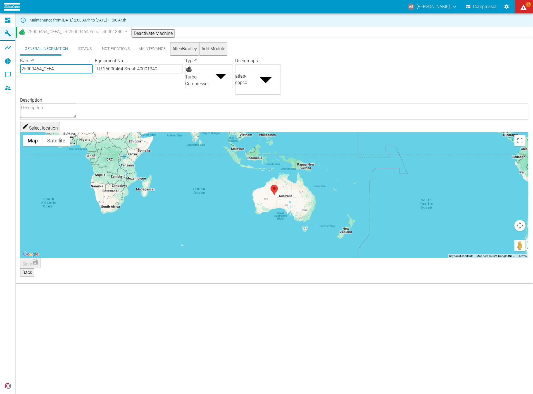
click at [38, 73] on input "25000464_CEFA" at bounding box center [56, 68] width 73 height 9
type input "25000464 CEFA"
click at [41, 269] on button "Save" at bounding box center [30, 263] width 21 height 10
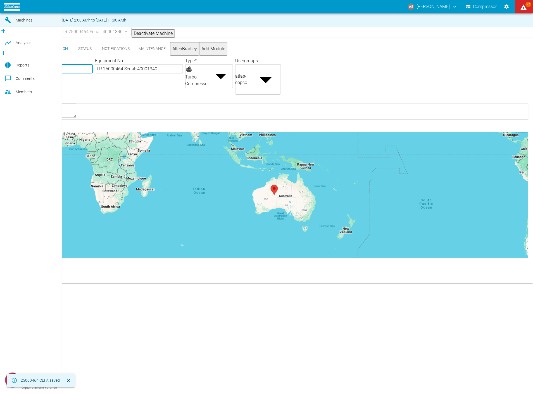
click at [8, 10] on icon at bounding box center [7, 6] width 7 height 7
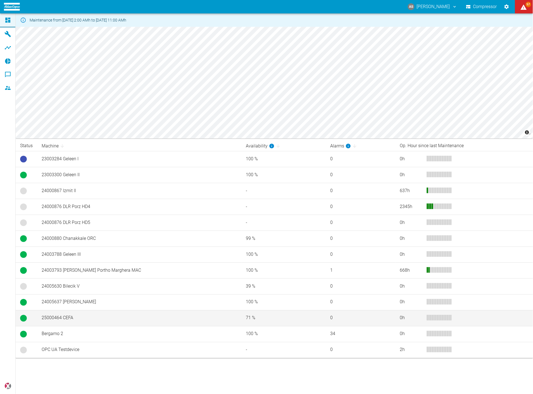
click at [62, 314] on td "25000464 CEFA" at bounding box center [139, 318] width 205 height 16
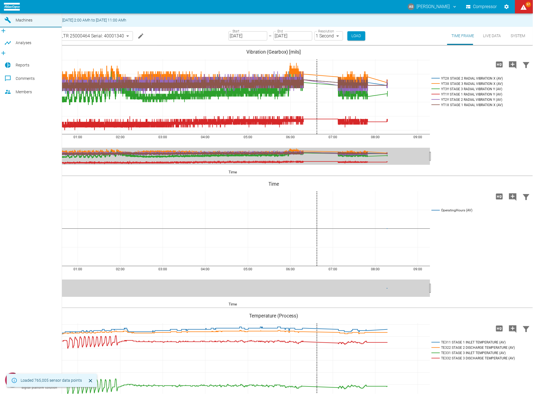
click at [1, 13] on link "Dashboard" at bounding box center [31, 6] width 62 height 13
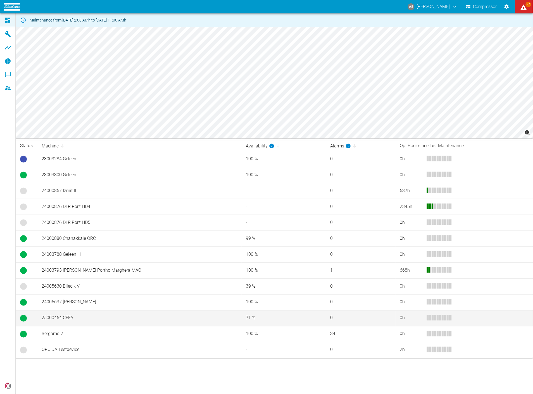
click at [85, 318] on td "25000464 CEFA" at bounding box center [139, 318] width 205 height 16
